Goal: Task Accomplishment & Management: Use online tool/utility

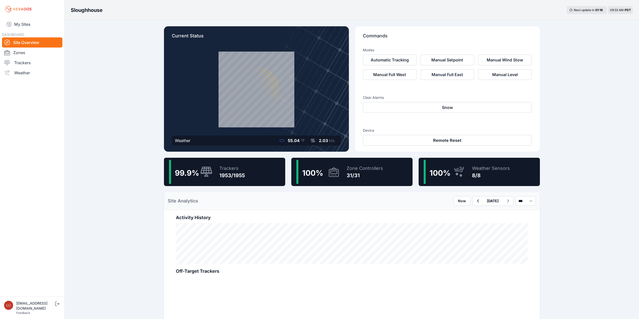
click at [252, 172] on div "99.9 % Trackers 1953/1955" at bounding box center [224, 172] width 121 height 28
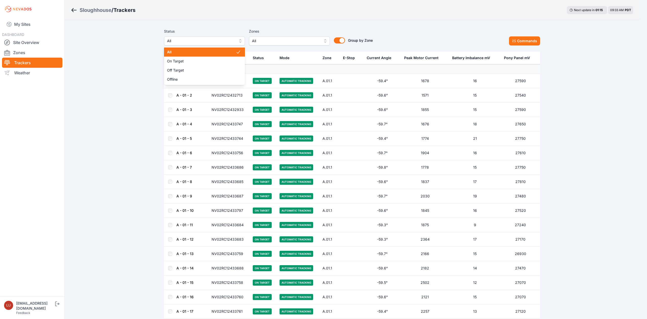
click at [222, 41] on span "All" at bounding box center [201, 41] width 68 height 6
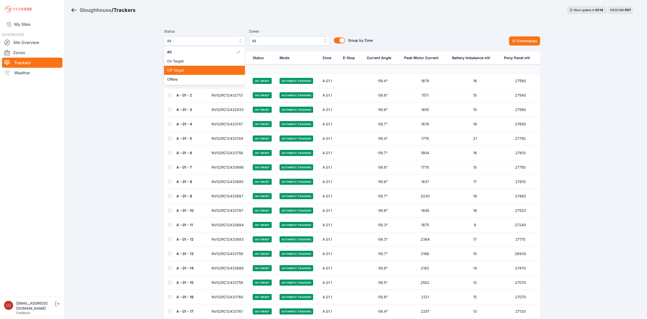
click at [215, 72] on span "Off Target" at bounding box center [201, 70] width 69 height 5
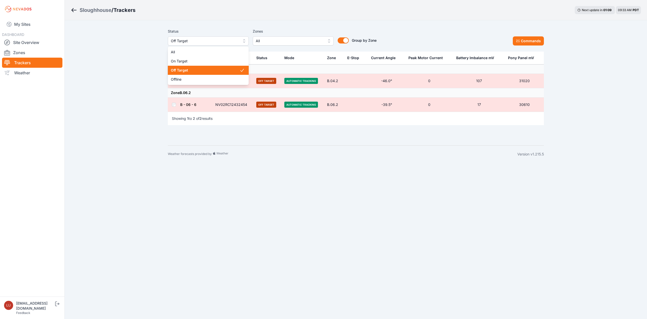
click at [200, 42] on span "Off Target" at bounding box center [205, 41] width 68 height 6
click at [102, 8] on div "Sloughhouse / Trackers Next update in 01 : 07 09:33 AM PDT Status Off Target Al…" at bounding box center [323, 81] width 647 height 163
click at [103, 11] on div "Sloughhouse" at bounding box center [96, 10] width 32 height 7
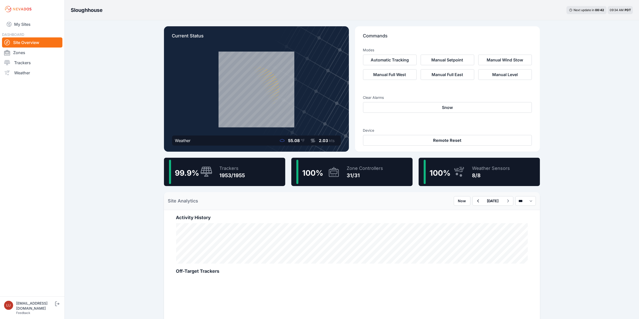
click at [118, 83] on div "Sloughhouse Next update in 00 : 42 09:34 AM PDT Current Status Weather 55.08 °F…" at bounding box center [319, 279] width 639 height 559
click at [207, 171] on icon at bounding box center [206, 172] width 12 height 11
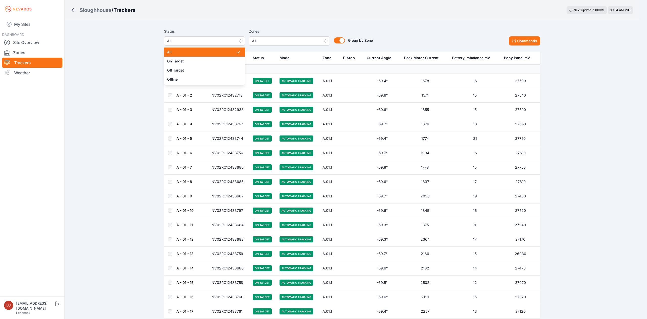
click at [218, 43] on span "All" at bounding box center [201, 41] width 68 height 6
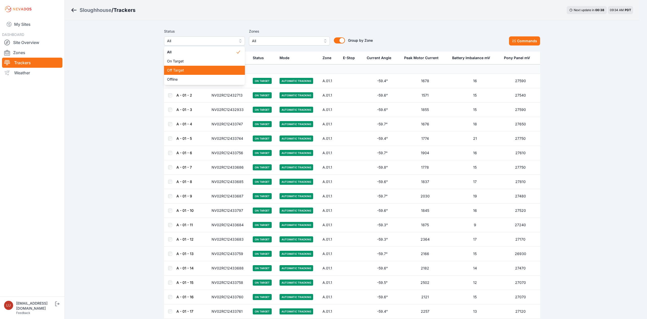
click at [200, 71] on span "Off Target" at bounding box center [201, 70] width 69 height 5
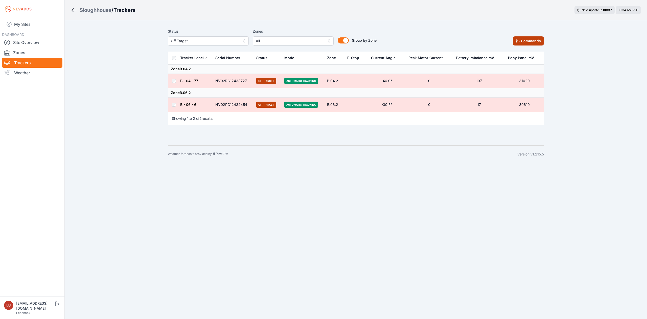
click at [528, 38] on button "Commands" at bounding box center [528, 40] width 31 height 9
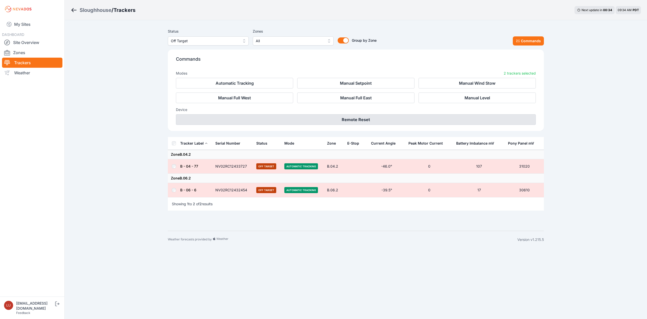
click at [382, 120] on button "Remote Reset" at bounding box center [356, 119] width 360 height 11
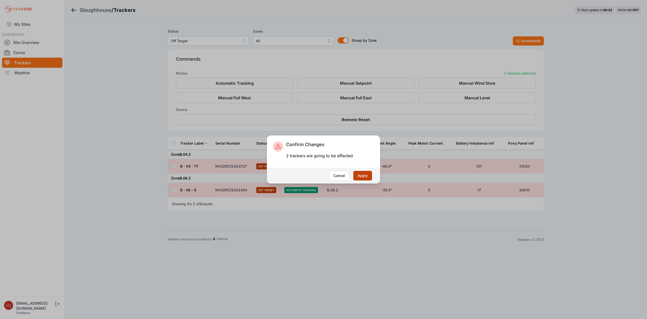
click at [361, 174] on button "Apply" at bounding box center [362, 176] width 19 height 10
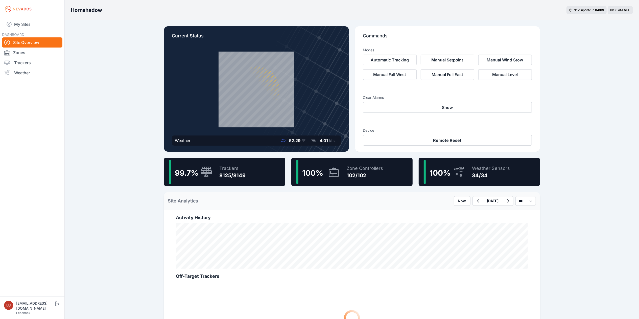
click at [246, 170] on div "99.7 % Trackers 8125/8149" at bounding box center [224, 172] width 121 height 28
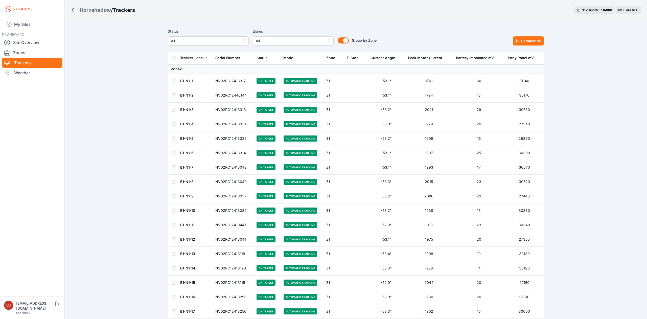
click at [216, 42] on span "All" at bounding box center [205, 41] width 68 height 6
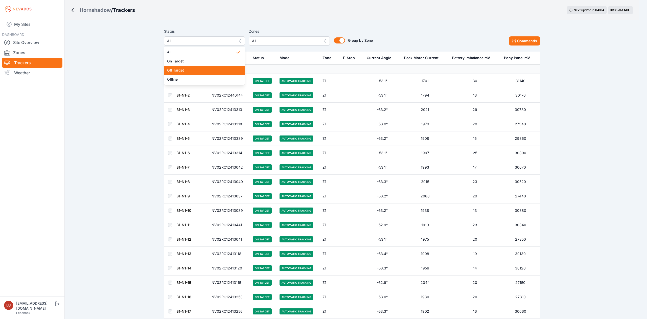
click at [219, 70] on span "Off Target" at bounding box center [201, 70] width 69 height 5
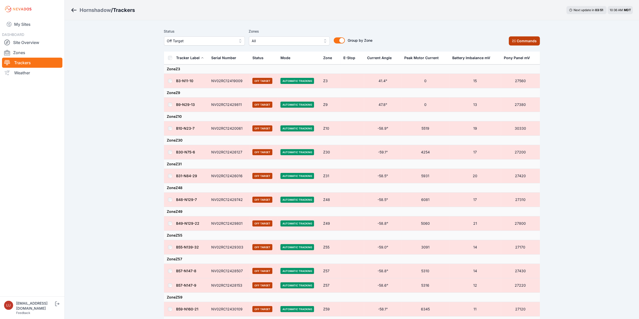
click at [521, 41] on button "Commands" at bounding box center [524, 40] width 31 height 9
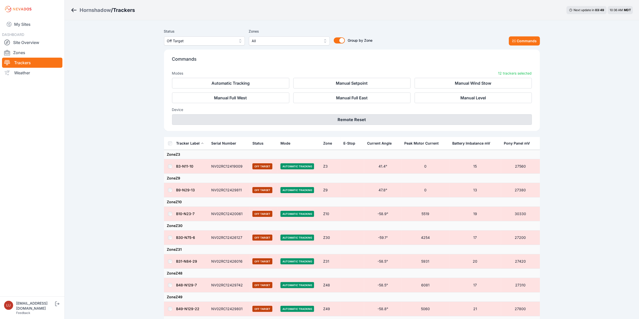
click at [389, 120] on button "Remote Reset" at bounding box center [352, 119] width 360 height 11
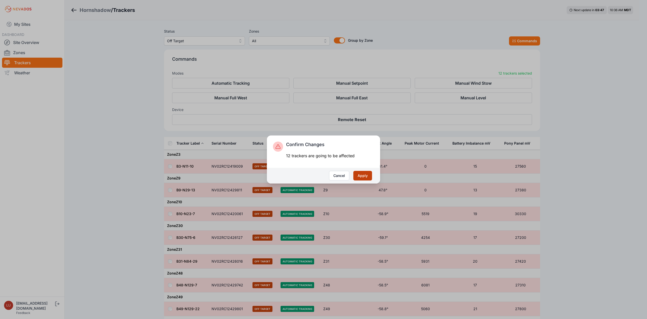
click at [361, 174] on button "Apply" at bounding box center [362, 176] width 19 height 10
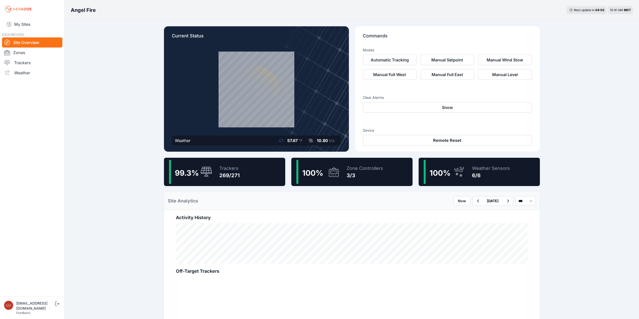
click at [248, 169] on div "99.3 % Trackers 269/271" at bounding box center [224, 172] width 121 height 28
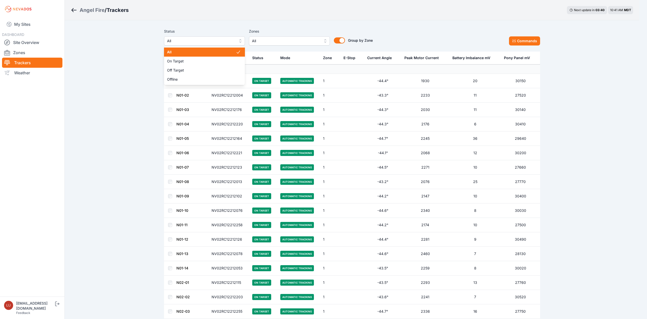
click at [224, 40] on span "All" at bounding box center [201, 41] width 68 height 6
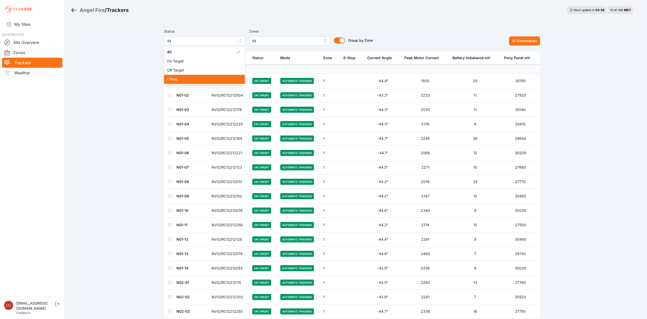
click at [202, 82] on div "Offline" at bounding box center [204, 79] width 81 height 9
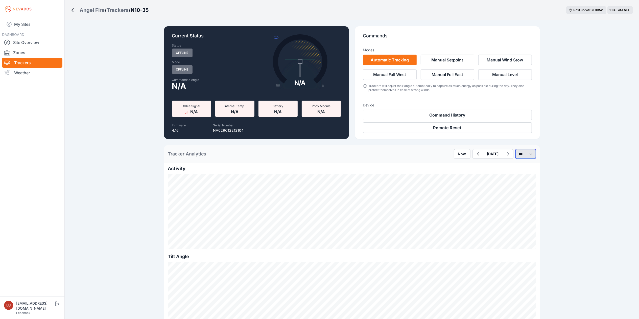
click at [526, 154] on select "*** **** *****" at bounding box center [526, 154] width 20 height 10
click at [516, 149] on select "*** **** *****" at bounding box center [526, 154] width 20 height 10
select select "******"
click at [458, 157] on button "button" at bounding box center [463, 153] width 10 height 9
click at [505, 153] on icon "button" at bounding box center [508, 154] width 6 height 6
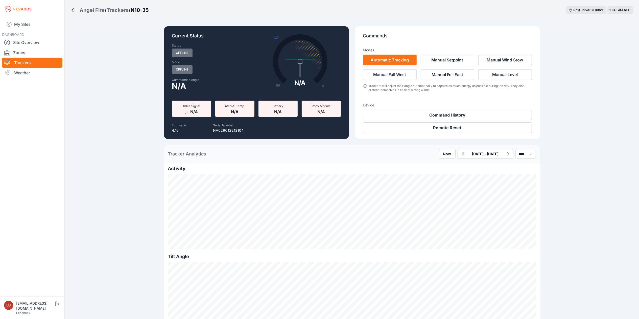
click at [92, 8] on div "Angel Fire" at bounding box center [92, 10] width 25 height 7
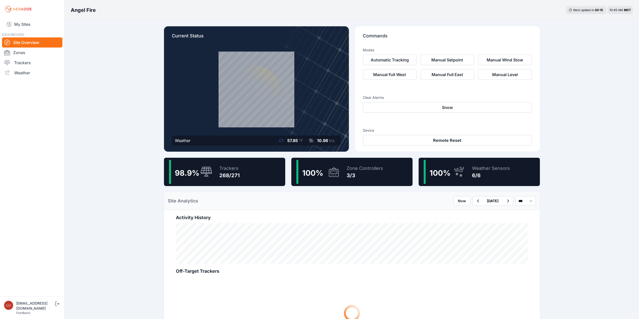
click at [183, 171] on span "98.9 %" at bounding box center [187, 172] width 25 height 9
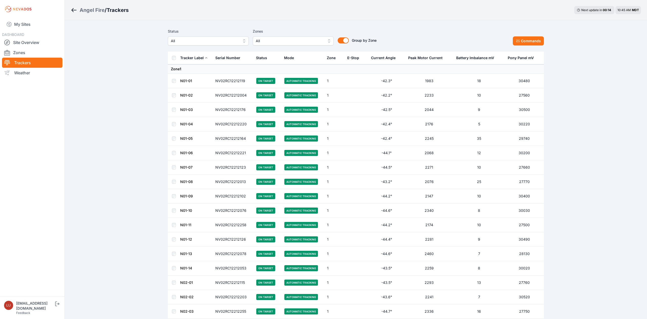
click at [217, 43] on span "All" at bounding box center [205, 41] width 68 height 6
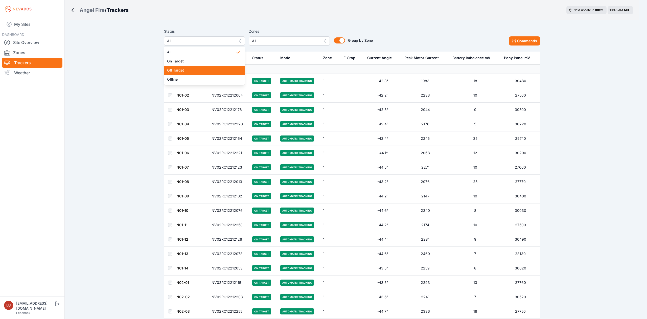
click at [215, 69] on span "Off Target" at bounding box center [201, 70] width 69 height 5
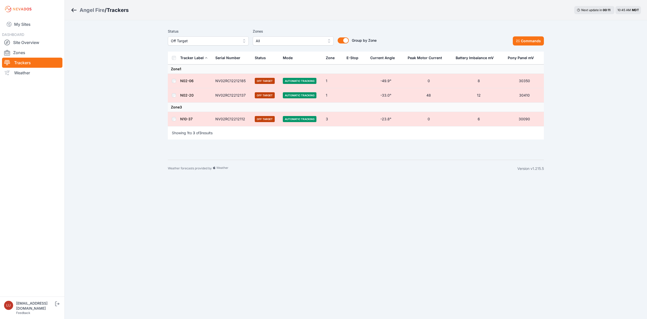
click at [209, 41] on span "Off Target" at bounding box center [205, 41] width 68 height 6
click at [93, 7] on div "Angel Fire / Trackers Next update in 00 : 09 10:45 AM MDT Status Off Target All…" at bounding box center [323, 88] width 647 height 177
click at [93, 7] on div "Angel Fire" at bounding box center [92, 10] width 25 height 7
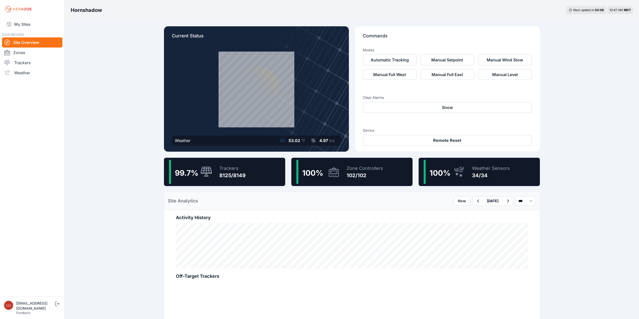
click at [251, 174] on div "99.7 % Trackers 8125/8149" at bounding box center [224, 172] width 121 height 28
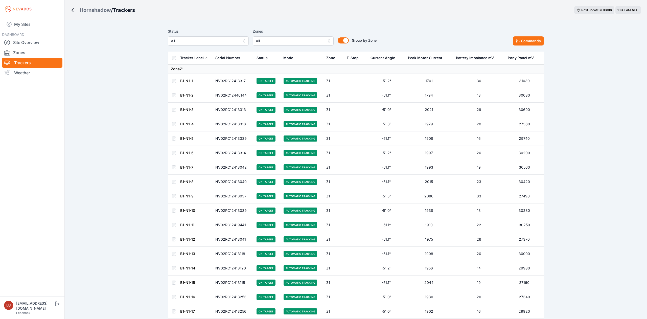
click at [192, 41] on span "All" at bounding box center [205, 41] width 68 height 6
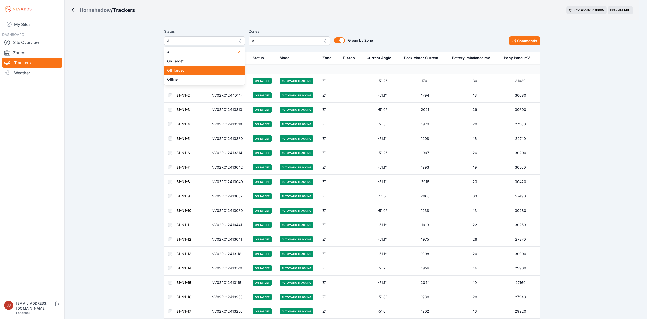
click at [195, 68] on span "Off Target" at bounding box center [201, 70] width 69 height 5
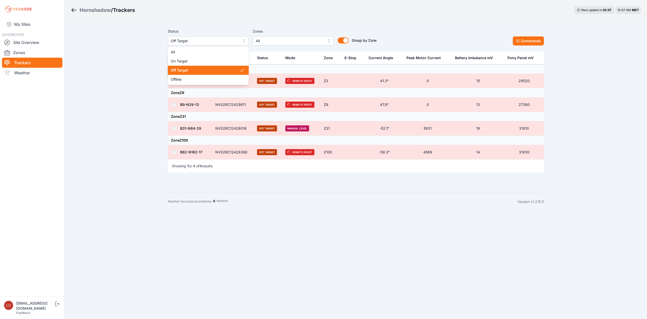
click at [178, 39] on span "Off Target" at bounding box center [205, 41] width 68 height 6
click at [103, 7] on div "Hornshadow / Trackers Next update in 02 : 55 10:47 AM MDT Status Off Target All…" at bounding box center [323, 105] width 647 height 210
click at [103, 7] on div "Hornshadow" at bounding box center [95, 10] width 31 height 7
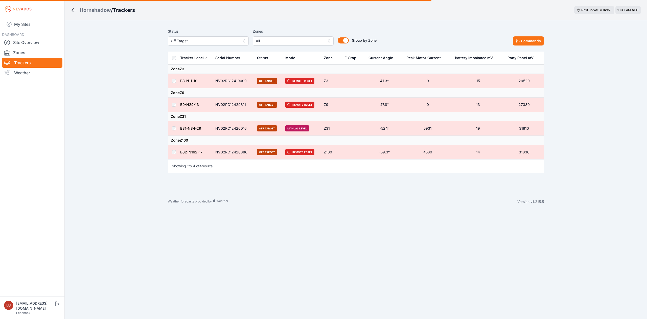
click at [103, 9] on div "Hornshadow" at bounding box center [95, 10] width 31 height 7
